Goal: Check status: Check status

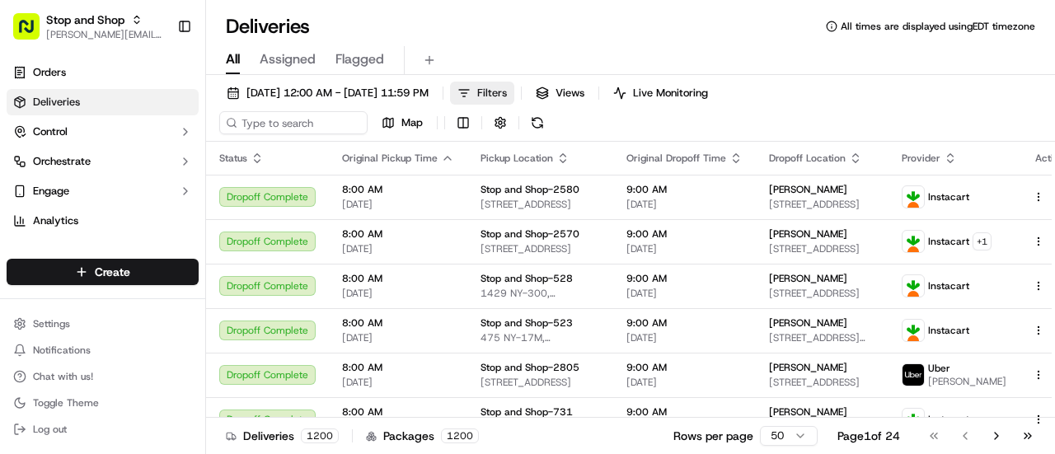
click at [507, 96] on span "Filters" at bounding box center [492, 93] width 30 height 15
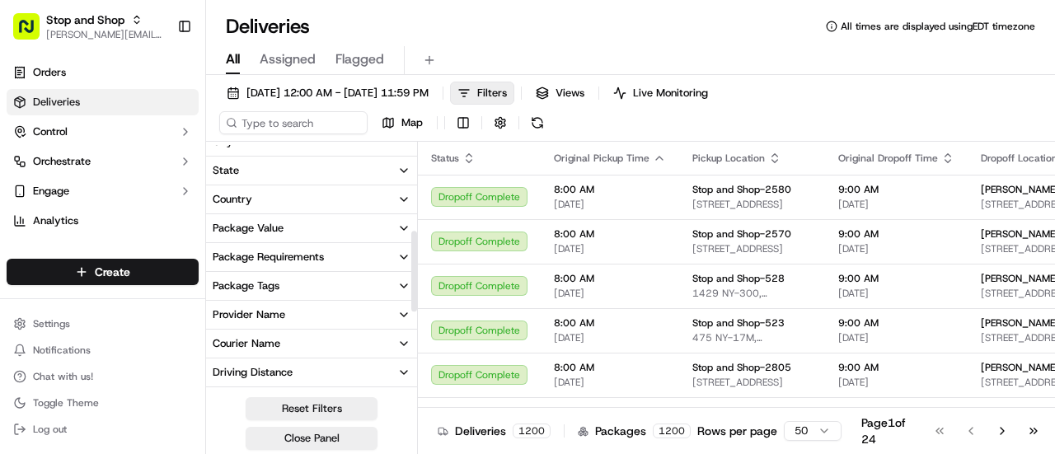
scroll to position [261, 0]
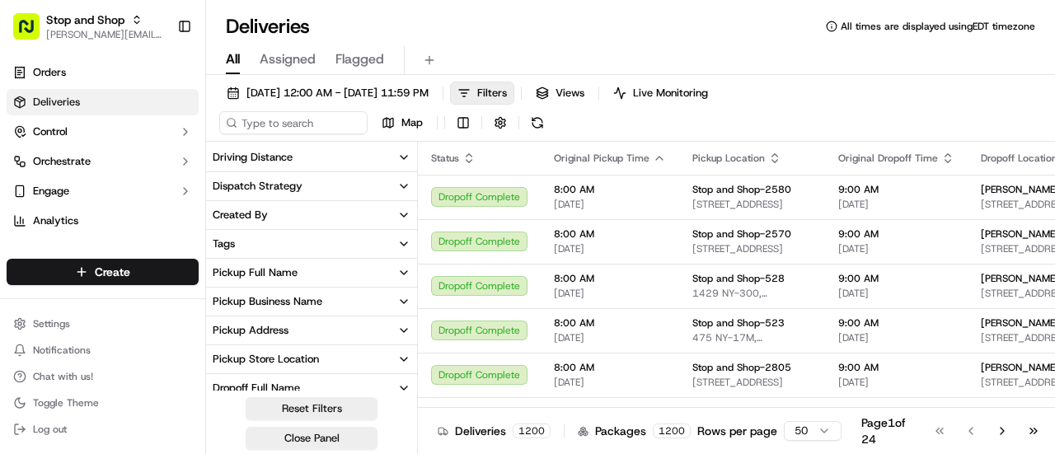
click at [252, 358] on div "Pickup Store Location" at bounding box center [266, 359] width 106 height 15
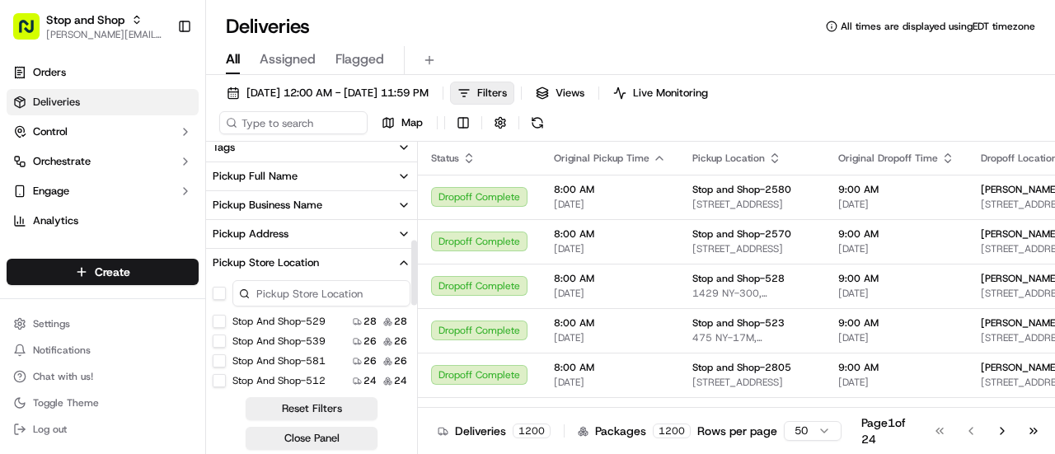
scroll to position [358, 0]
click at [217, 322] on button "Stop and Shop-529" at bounding box center [219, 320] width 13 height 13
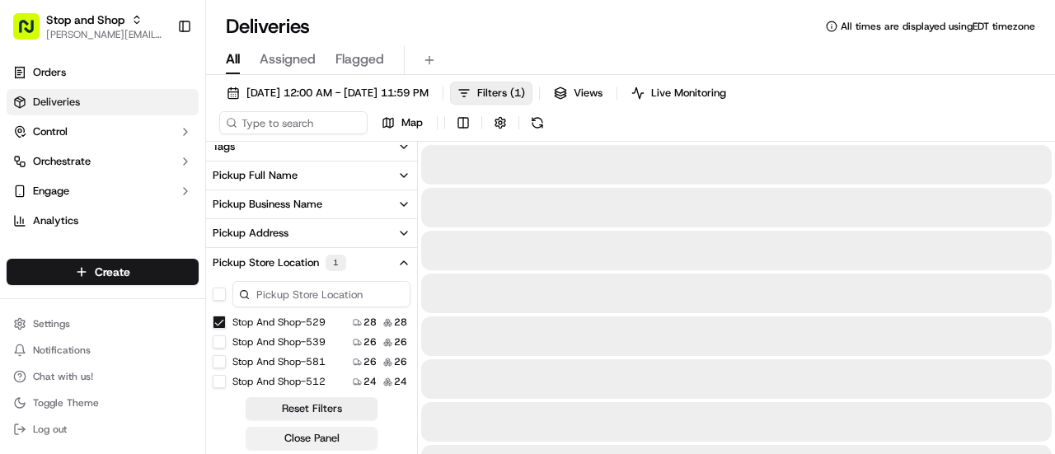
click at [302, 437] on button "Close Panel" at bounding box center [312, 438] width 132 height 23
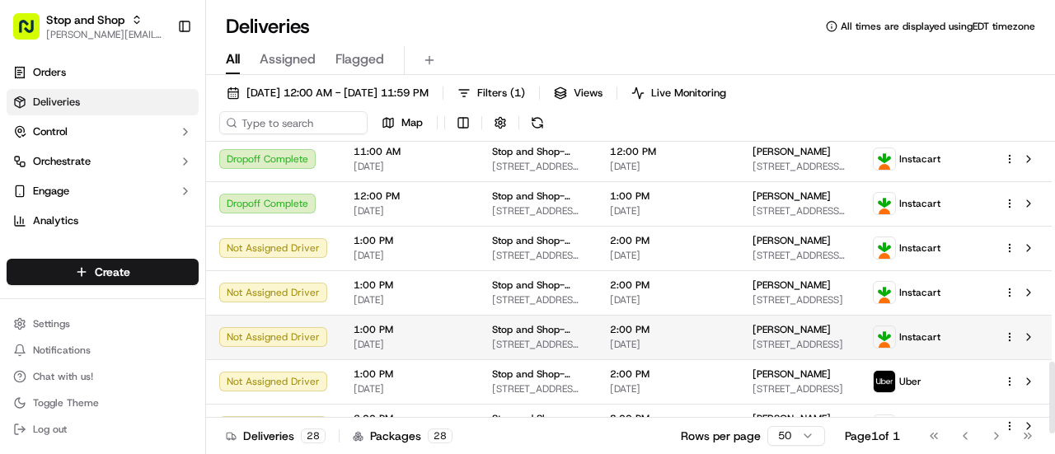
scroll to position [923, 0]
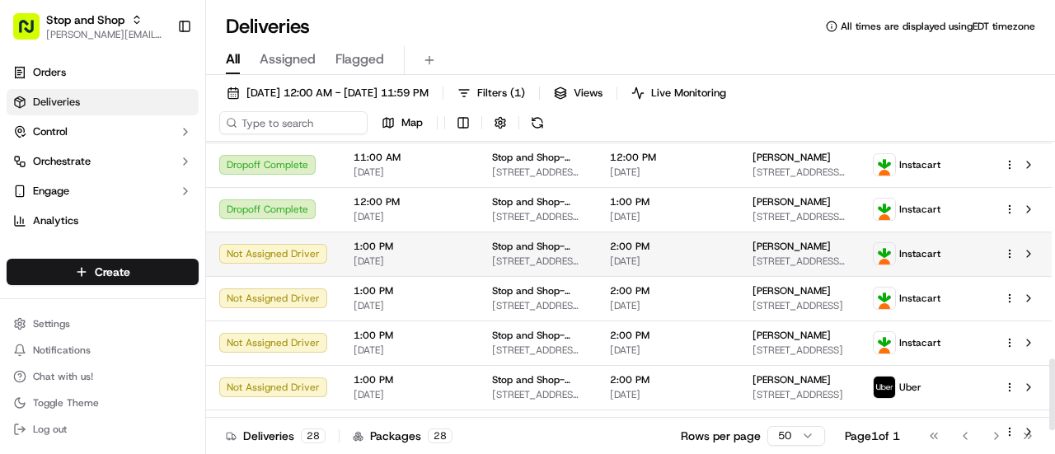
click at [267, 264] on div "Not Assigned Driver" at bounding box center [273, 254] width 108 height 20
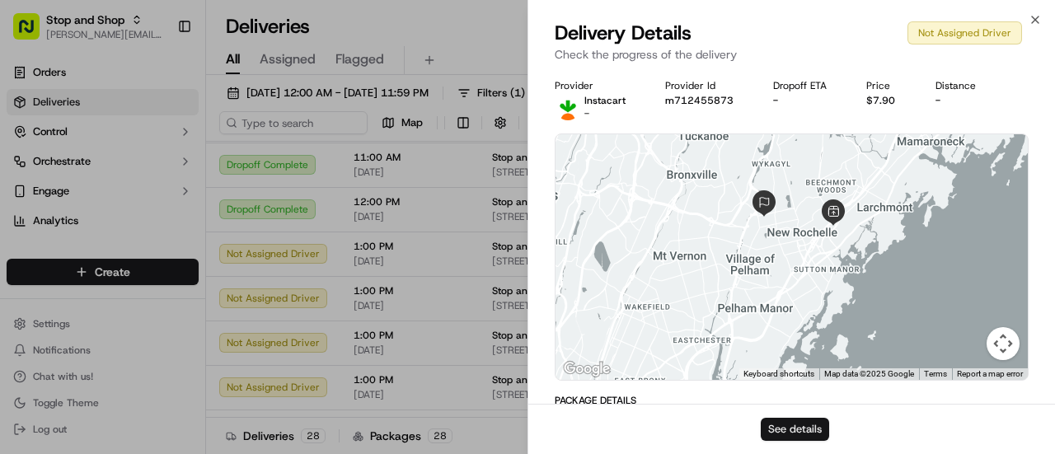
click at [774, 426] on button "See details" at bounding box center [794, 429] width 68 height 23
click at [1031, 24] on icon "button" at bounding box center [1034, 19] width 13 height 13
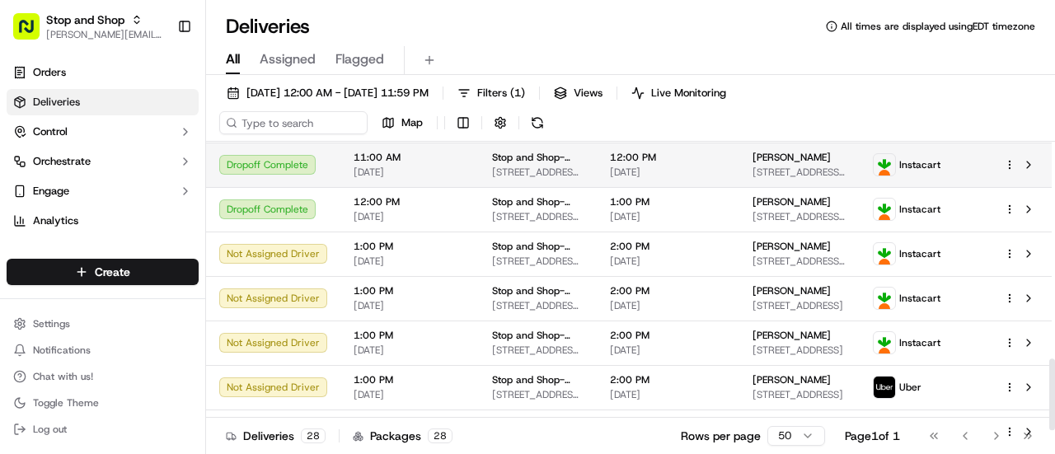
click at [221, 187] on td "Dropoff Complete" at bounding box center [273, 165] width 134 height 44
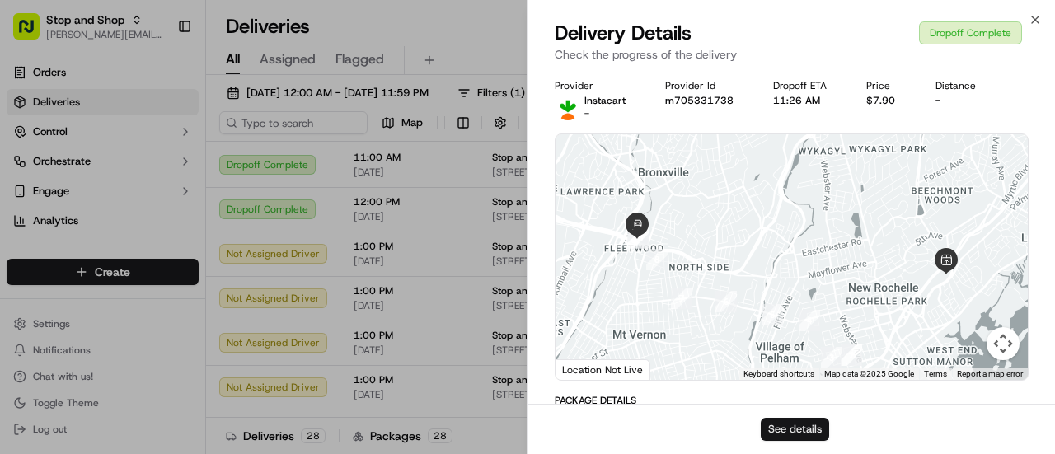
click at [783, 434] on button "See details" at bounding box center [794, 429] width 68 height 23
click at [1036, 21] on icon "button" at bounding box center [1034, 19] width 13 height 13
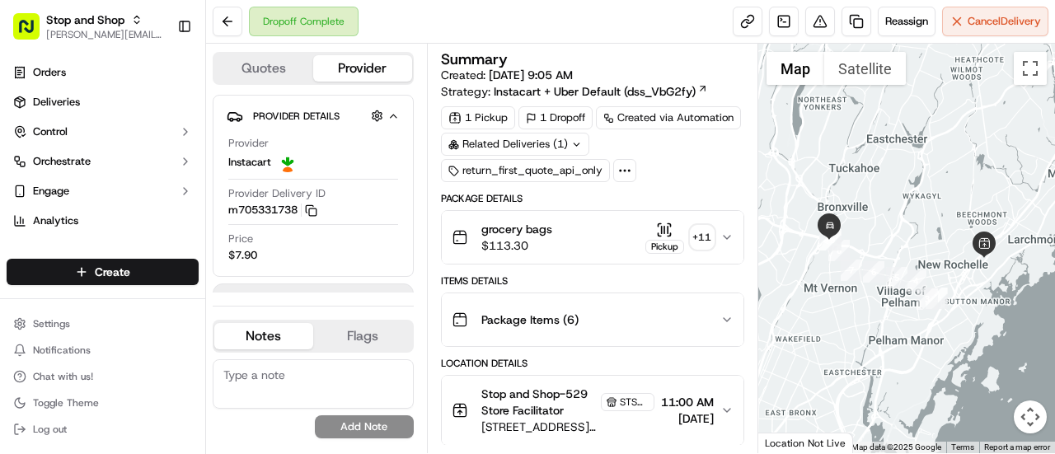
click at [705, 238] on div "+ 11" at bounding box center [701, 237] width 23 height 23
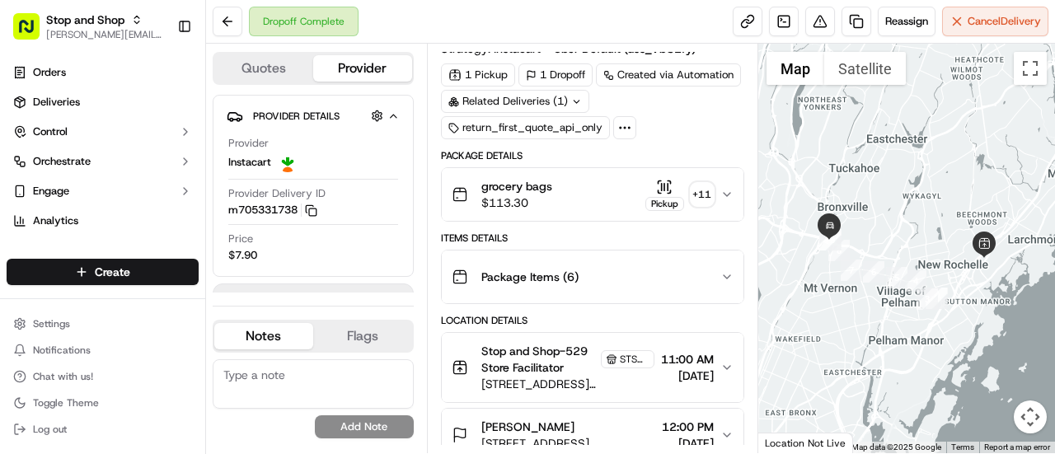
click at [717, 334] on button "Stop and Shop-529 Store Facilitator STSH-529 2425 Palmer Ave, New Rochelle, NY …" at bounding box center [593, 367] width 302 height 69
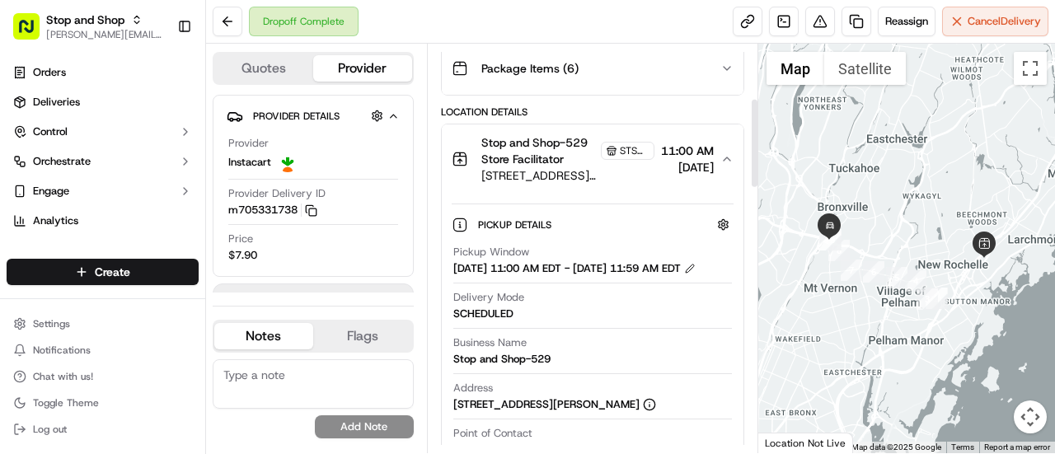
scroll to position [250, 0]
click at [646, 138] on div "Stop and Shop-529 Store Facilitator STSH-529 2425 Palmer Ave, New Rochelle, NY …" at bounding box center [585, 159] width 269 height 49
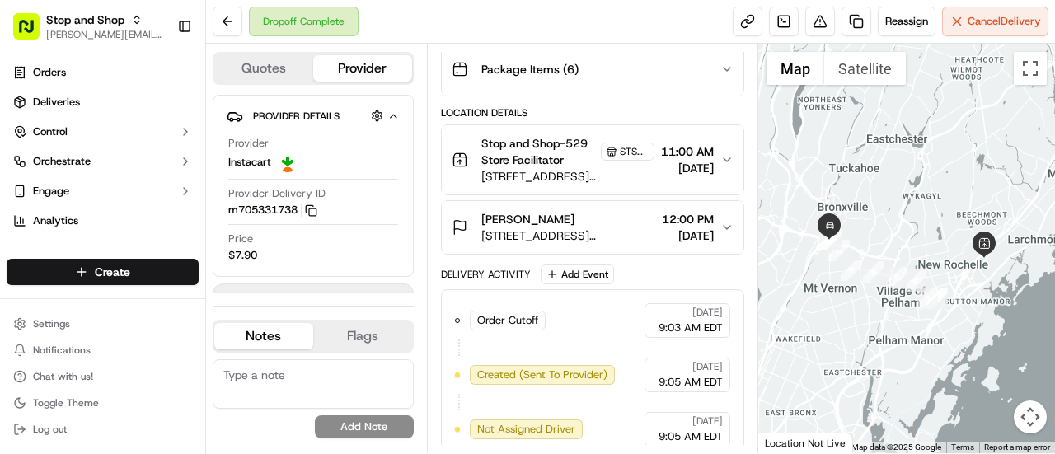
click at [654, 137] on div "Stop and Shop-529 Store Facilitator STSH-529 2425 Palmer Ave, New Rochelle, NY …" at bounding box center [585, 159] width 269 height 49
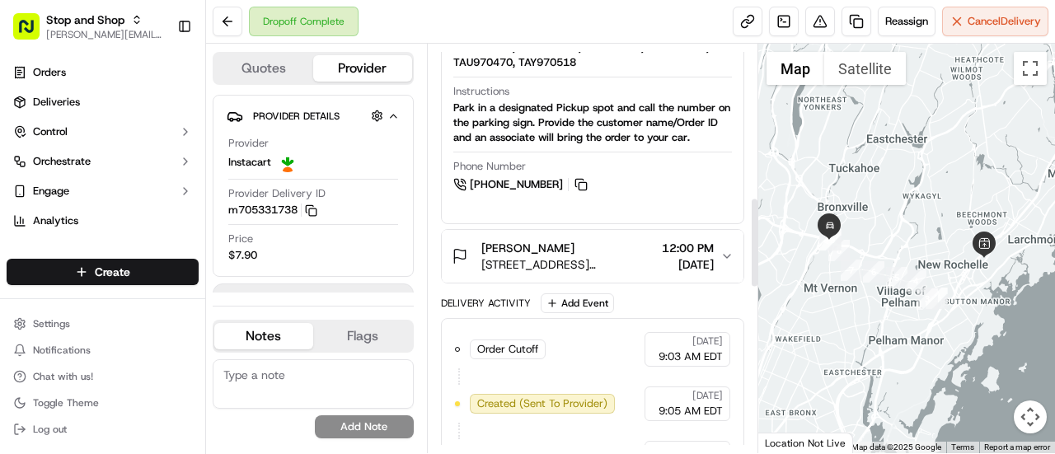
scroll to position [694, 0]
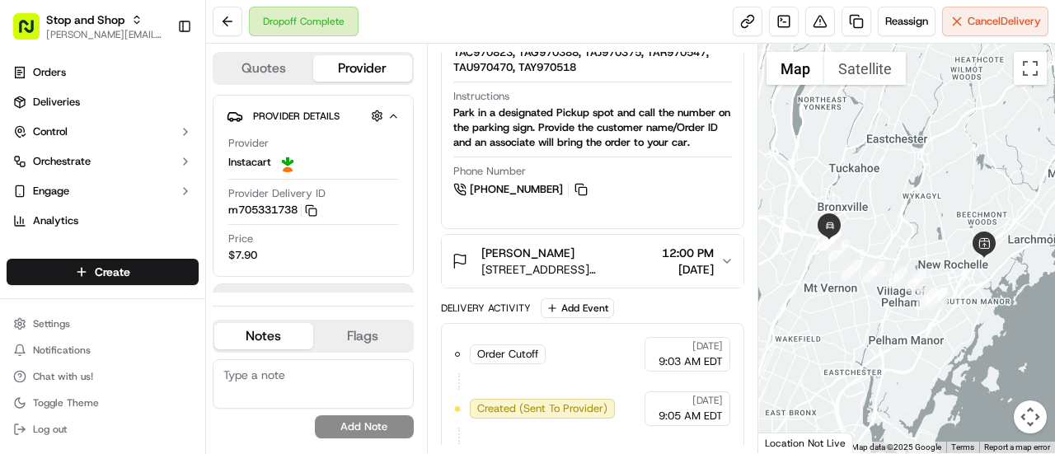
click at [608, 261] on div "[PERSON_NAME]" at bounding box center [568, 253] width 174 height 16
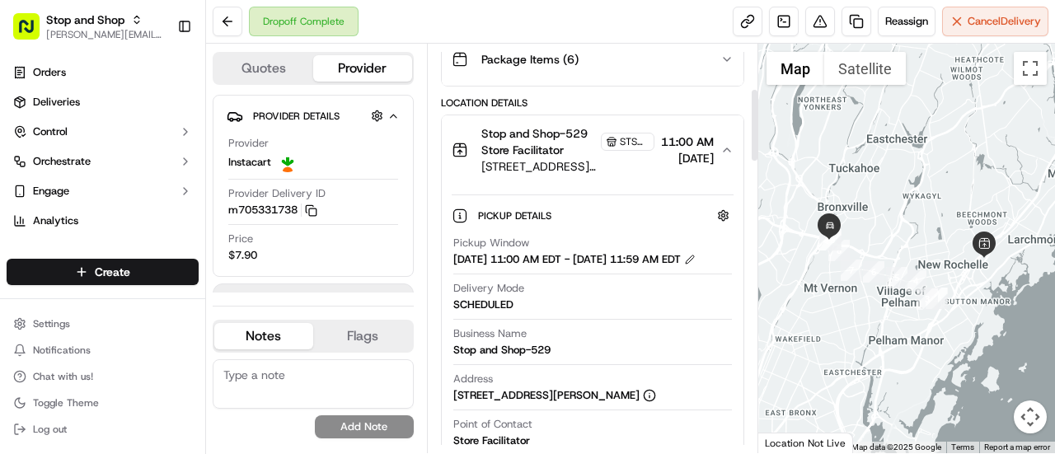
scroll to position [247, 0]
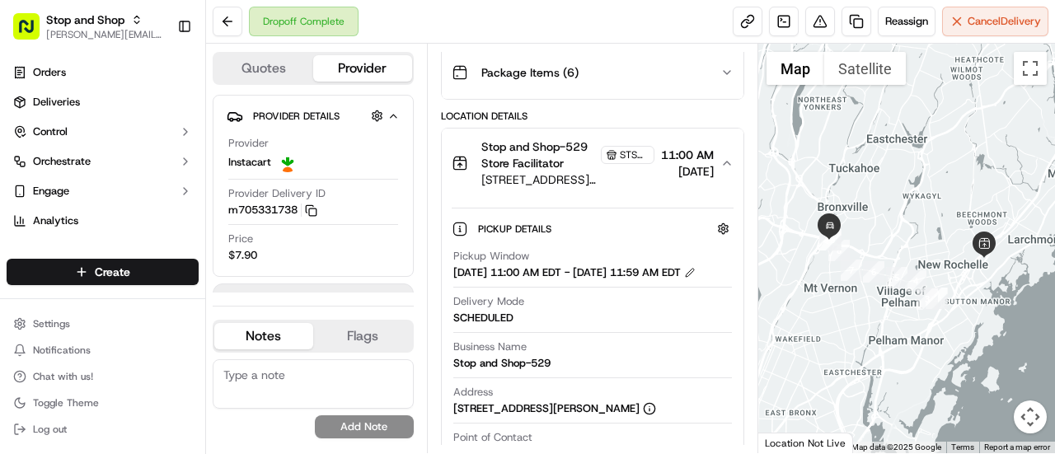
click at [566, 152] on span "Stop and Shop-529 Store Facilitator" at bounding box center [539, 154] width 116 height 33
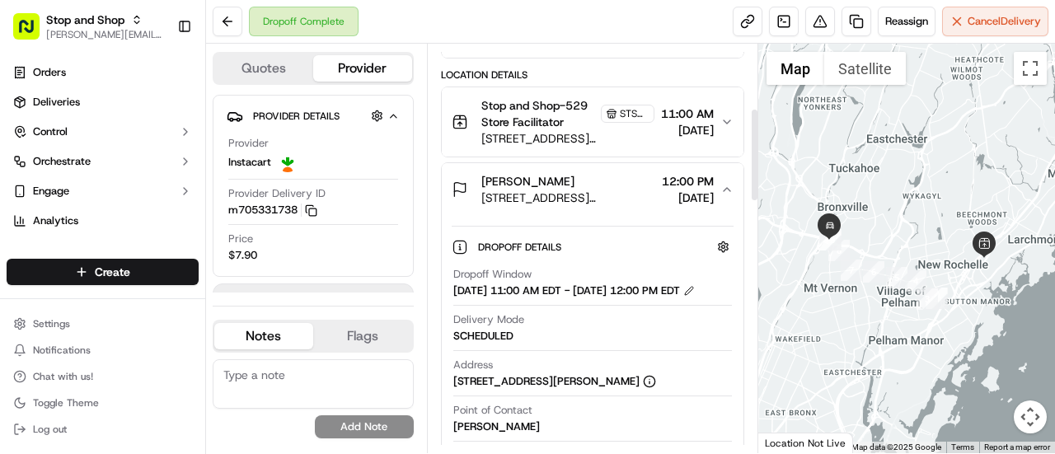
scroll to position [287, 0]
click at [593, 184] on div "[PERSON_NAME]" at bounding box center [568, 183] width 174 height 16
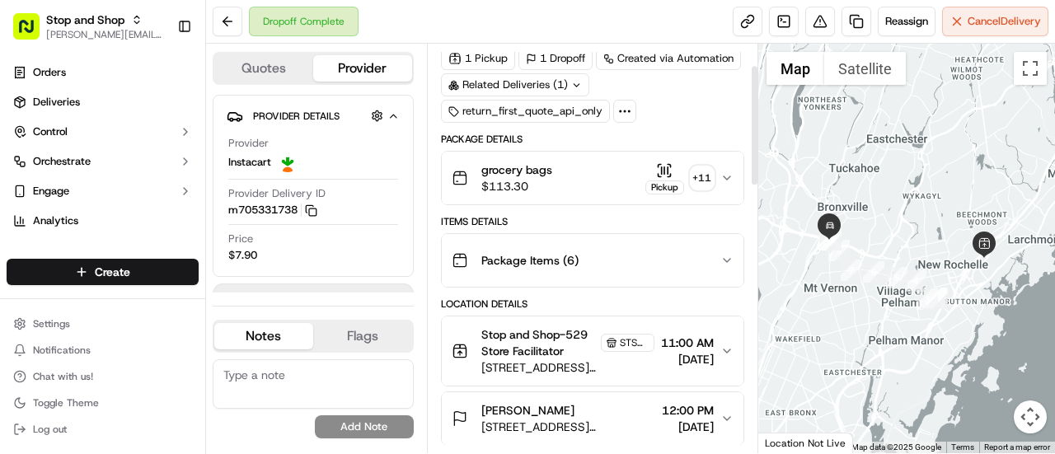
scroll to position [53, 0]
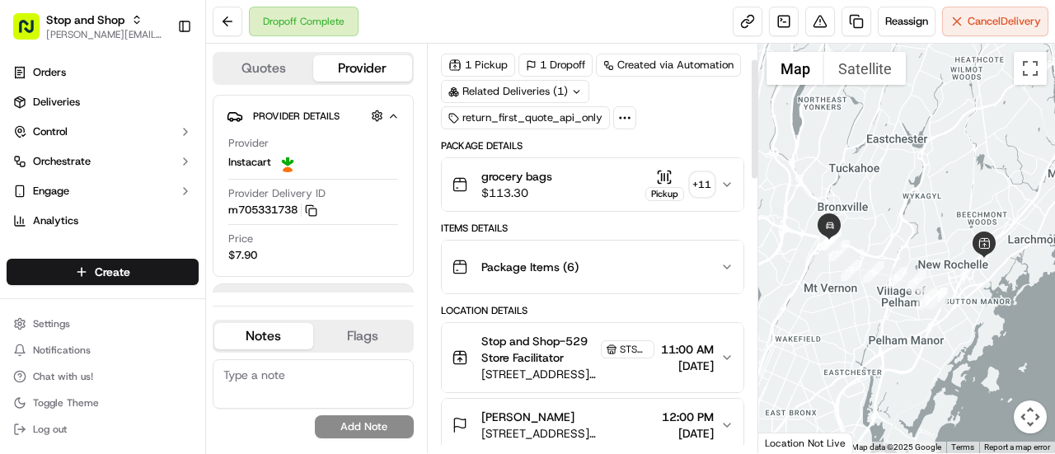
click at [655, 260] on div "Package Items ( 6 )" at bounding box center [585, 266] width 269 height 33
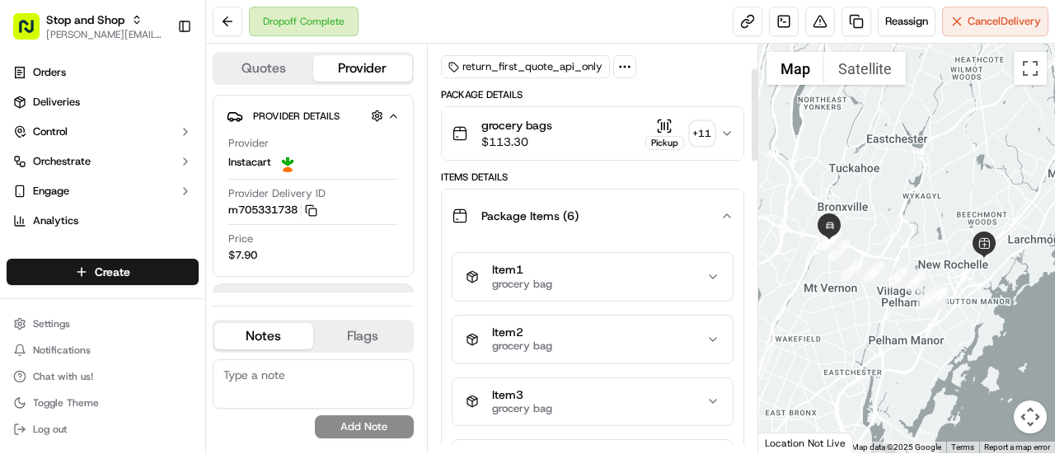
scroll to position [0, 0]
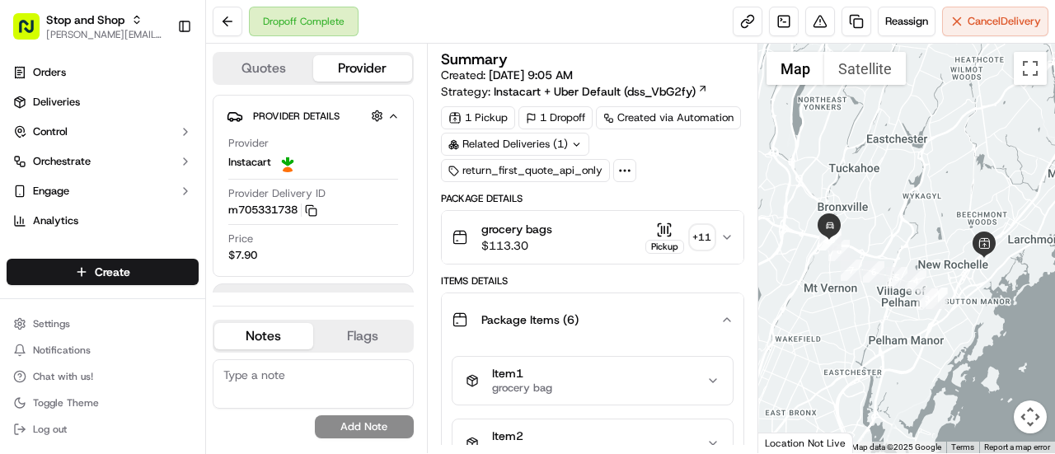
click at [612, 312] on div "Package Items ( 6 )" at bounding box center [585, 319] width 269 height 33
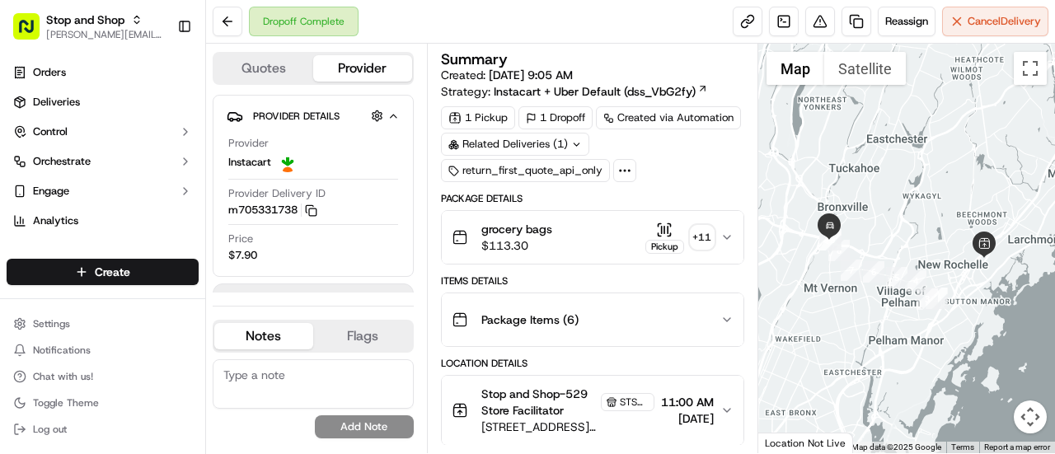
click at [598, 238] on div "grocery bags $113.30 Pickup + 11" at bounding box center [585, 237] width 269 height 33
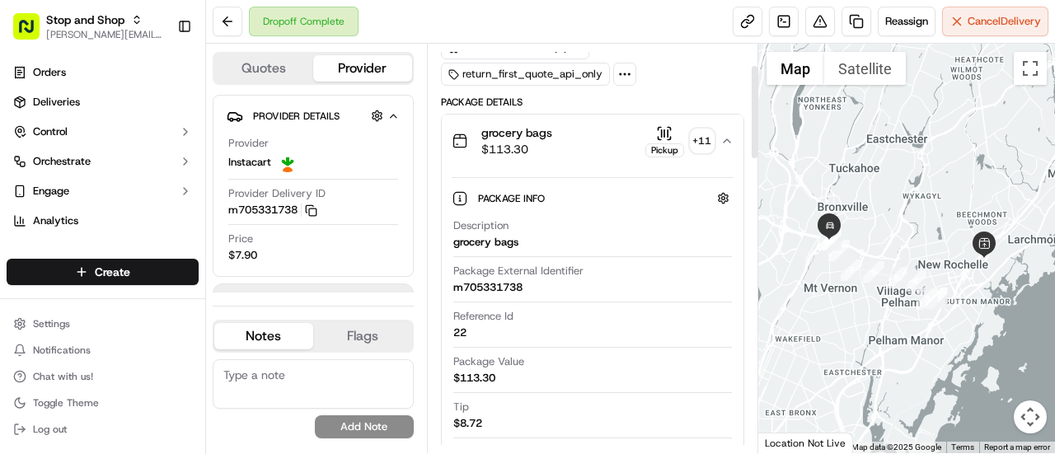
scroll to position [95, 0]
click at [600, 140] on div "grocery bags $113.30 Pickup + 11" at bounding box center [585, 142] width 269 height 33
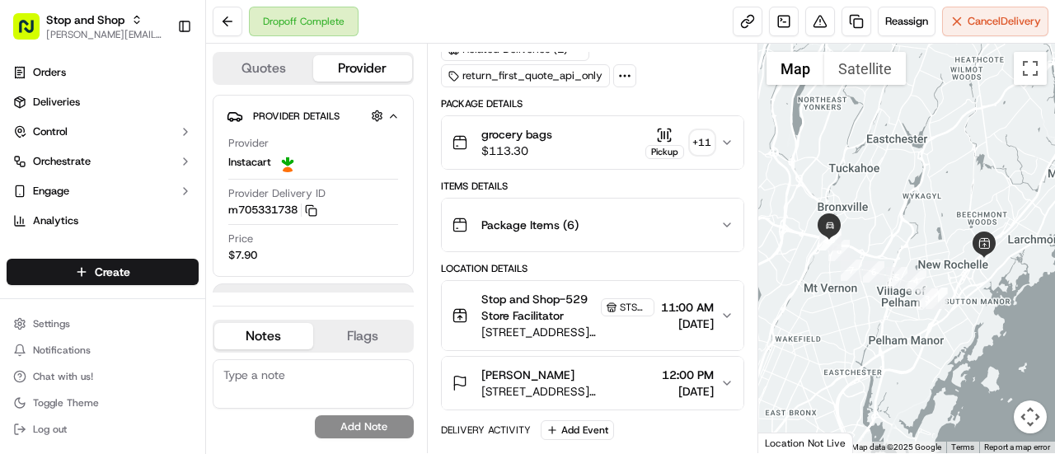
click at [600, 140] on div "grocery bags $113.30 Pickup + 11" at bounding box center [585, 142] width 269 height 33
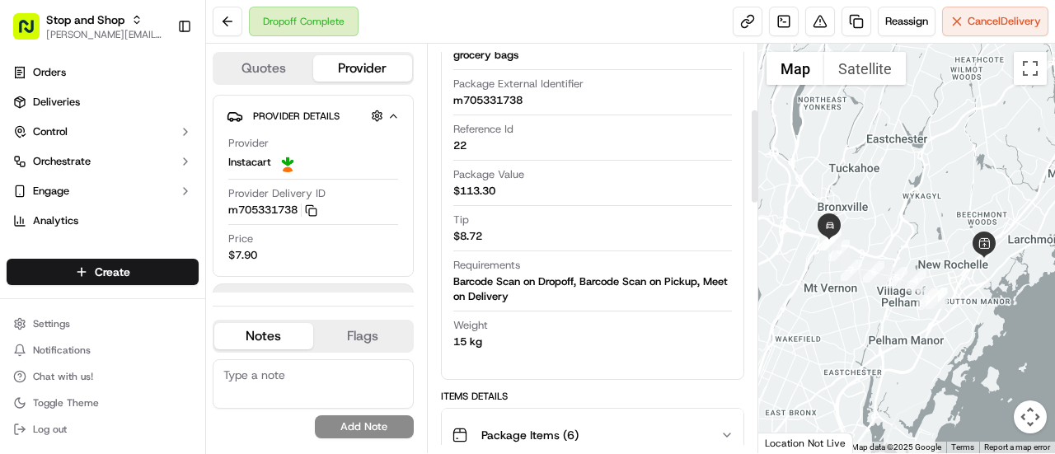
scroll to position [284, 0]
